Goal: Task Accomplishment & Management: Manage account settings

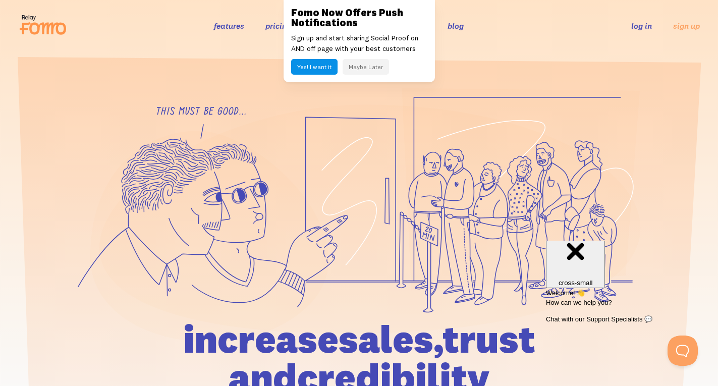
scroll to position [21, 0]
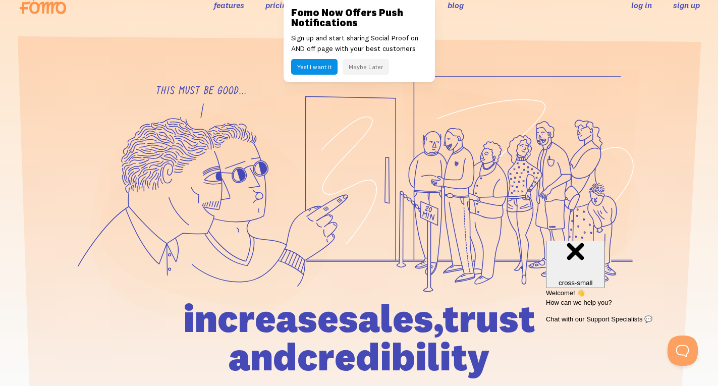
click at [681, 3] on link "sign up" at bounding box center [686, 5] width 27 height 11
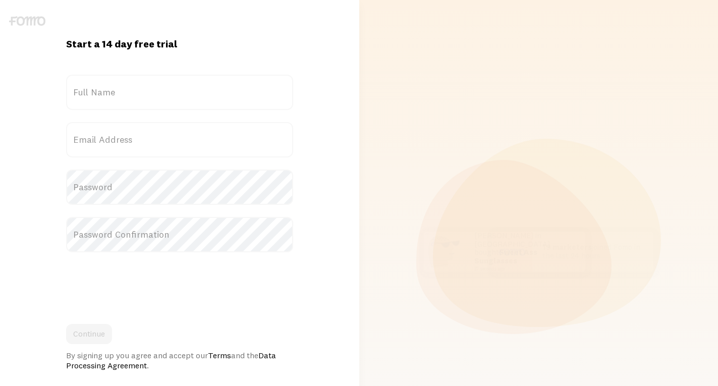
click at [81, 76] on link at bounding box center [359, 193] width 718 height 386
